Goal: Information Seeking & Learning: Find specific fact

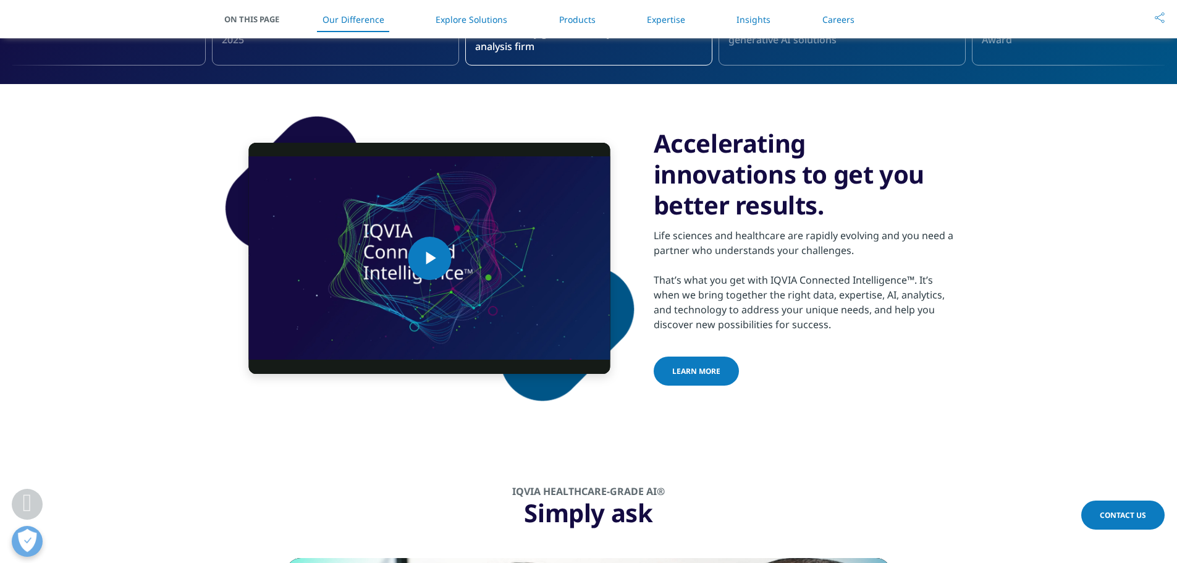
scroll to position [334, 0]
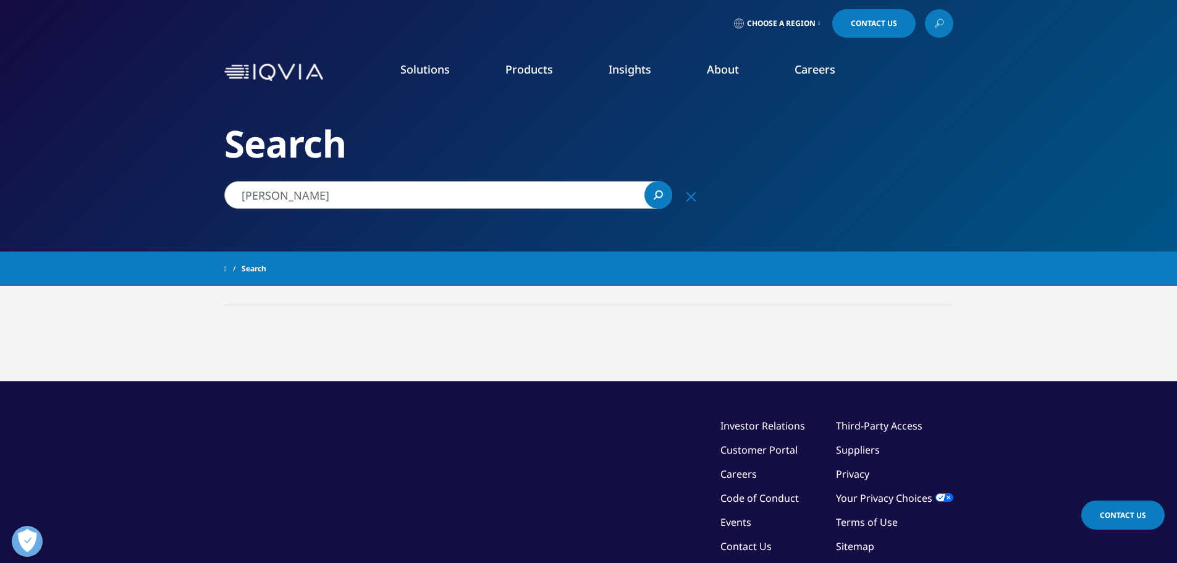
click at [415, 198] on input "stephanie Porter" at bounding box center [448, 195] width 448 height 28
type input "s"
click at [658, 195] on icon "Search" at bounding box center [658, 194] width 9 height 9
click at [282, 197] on input "william Gentsch" at bounding box center [448, 195] width 448 height 28
click at [268, 193] on input "Brad Gentsch" at bounding box center [448, 195] width 448 height 28
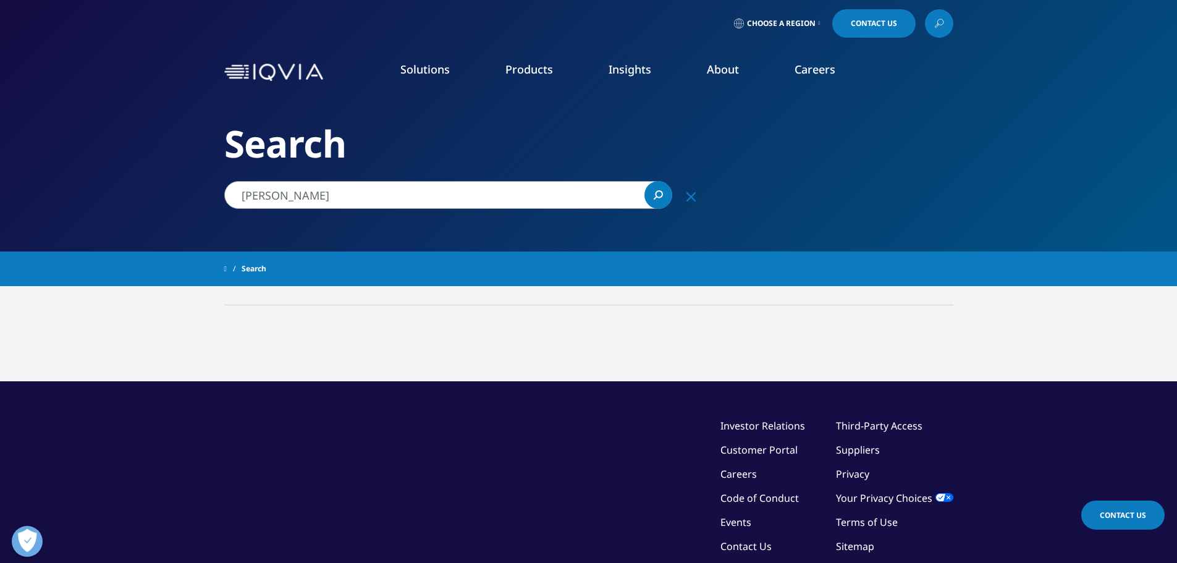
type input "Gentsch"
click at [664, 197] on link "Search Loading" at bounding box center [659, 195] width 28 height 28
click at [98, 180] on link "Our Company" at bounding box center [176, 178] width 247 height 14
